Goal: Transaction & Acquisition: Download file/media

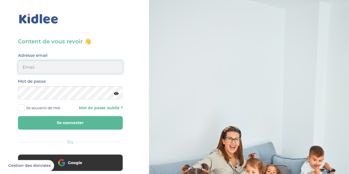
type input "[EMAIL_ADDRESS][DOMAIN_NAME]"
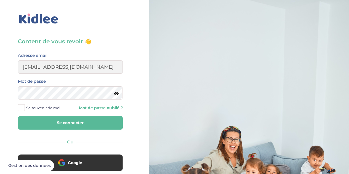
click at [21, 109] on span at bounding box center [21, 107] width 7 height 7
click at [0, 0] on input "Se souvenir de moi" at bounding box center [0, 0] width 0 height 0
click at [33, 119] on button "Se connecter" at bounding box center [70, 123] width 105 height 14
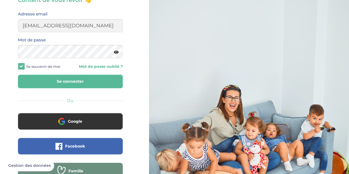
scroll to position [45, 0]
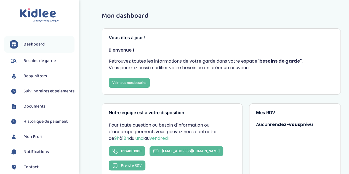
click at [35, 110] on span "Documents" at bounding box center [34, 106] width 22 height 7
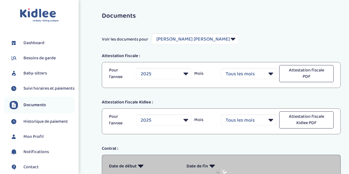
select select "40701"
select select "2025"
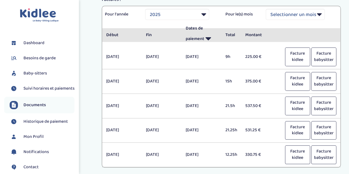
scroll to position [228, 0]
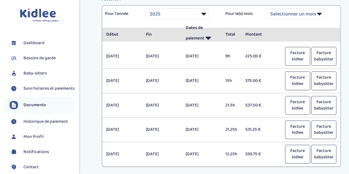
drag, startPoint x: 111, startPoint y: 79, endPoint x: 151, endPoint y: 78, distance: 39.7
click at [151, 78] on div "[DATE] mai [DATE] 15h 375.00 € Facture kidlee" at bounding box center [221, 80] width 238 height 19
drag, startPoint x: 106, startPoint y: 103, endPoint x: 183, endPoint y: 102, distance: 76.4
click at [183, 102] on div "[DATE] juin [DATE] 21.5h 537.50 € Facture kidlee" at bounding box center [221, 105] width 238 height 19
click at [326, 105] on button "Facture babysitter" at bounding box center [323, 105] width 25 height 19
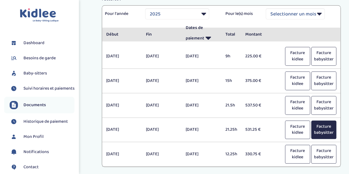
click at [324, 126] on button "Facture babysitter" at bounding box center [323, 130] width 25 height 19
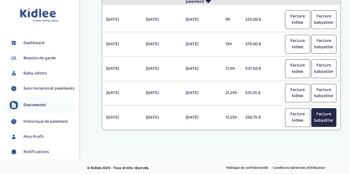
click at [329, 117] on button "Facture babysitter" at bounding box center [323, 117] width 25 height 19
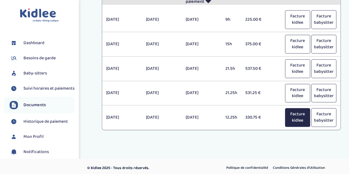
click at [299, 117] on button "Facture kidlee" at bounding box center [297, 117] width 25 height 19
